Goal: Obtain resource: Download file/media

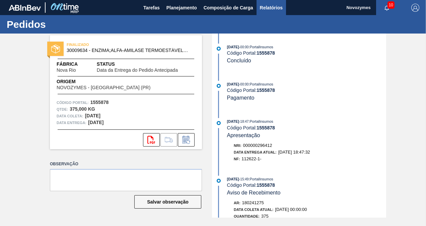
click at [273, 6] on span "Relatórios" at bounding box center [271, 8] width 23 height 8
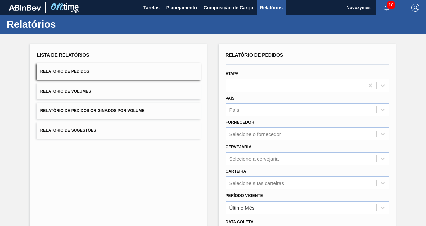
click at [254, 87] on div at bounding box center [295, 85] width 139 height 10
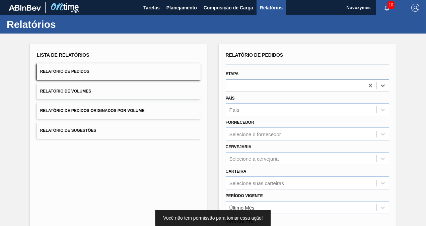
click at [240, 86] on div at bounding box center [295, 85] width 139 height 10
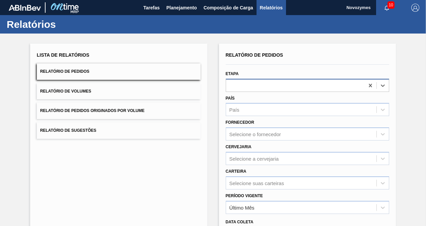
click at [240, 86] on div at bounding box center [295, 85] width 139 height 10
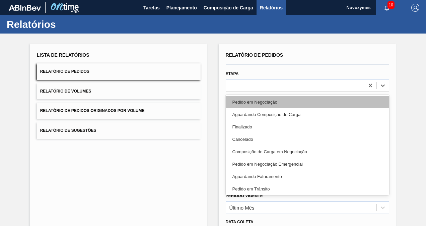
click at [250, 101] on div "Pedido em Negociação" at bounding box center [308, 102] width 164 height 12
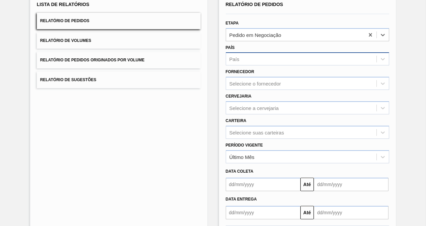
scroll to position [84, 0]
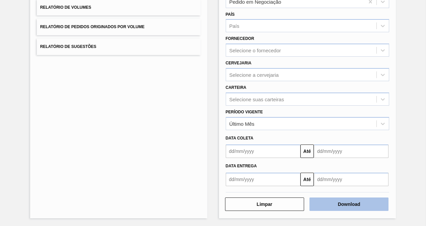
click at [334, 202] on button "Download" at bounding box center [349, 203] width 79 height 13
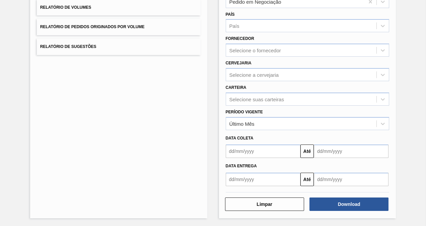
scroll to position [0, 0]
